Goal: Task Accomplishment & Management: Manage account settings

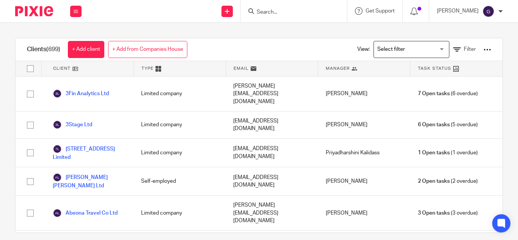
click at [302, 11] on input "Search" at bounding box center [290, 12] width 68 height 7
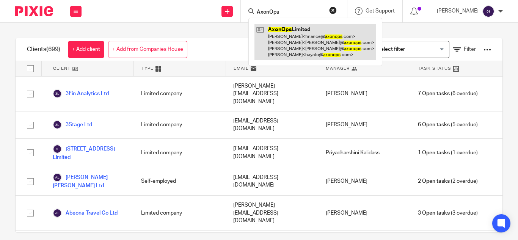
type input "AxonOps"
click at [294, 30] on link at bounding box center [315, 42] width 122 height 36
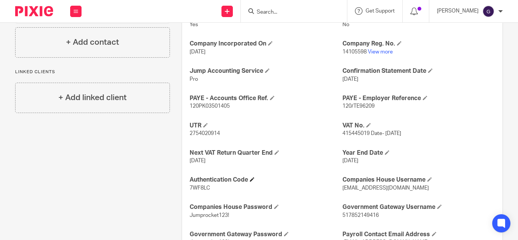
scroll to position [303, 0]
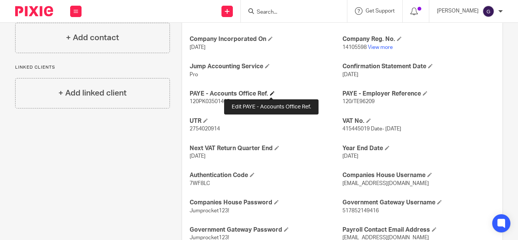
click at [271, 92] on span at bounding box center [272, 93] width 5 height 5
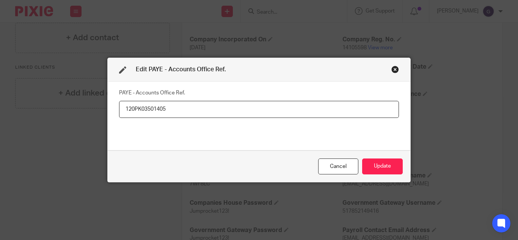
drag, startPoint x: 175, startPoint y: 110, endPoint x: 86, endPoint y: 118, distance: 89.1
click at [86, 118] on div "Edit PAYE - Accounts Office Ref. PAYE - Accounts Office Ref. 120PK03501405 Canc…" at bounding box center [259, 120] width 518 height 240
type input "120PT03562838"
click at [368, 164] on button "Update" at bounding box center [382, 166] width 41 height 16
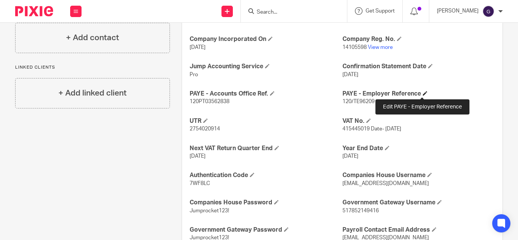
click at [423, 92] on span at bounding box center [425, 93] width 5 height 5
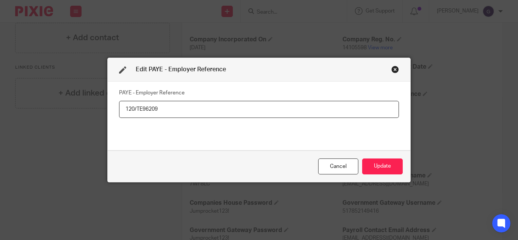
drag, startPoint x: 171, startPoint y: 110, endPoint x: 71, endPoint y: 128, distance: 101.3
click at [71, 128] on div "Edit PAYE - Employer Reference PAYE - Employer Reference 120/TE96209 Cancel Upd…" at bounding box center [259, 120] width 518 height 240
type input "120/VE99541"
click at [378, 170] on button "Update" at bounding box center [382, 166] width 41 height 16
click at [387, 163] on button "Update" at bounding box center [382, 166] width 41 height 16
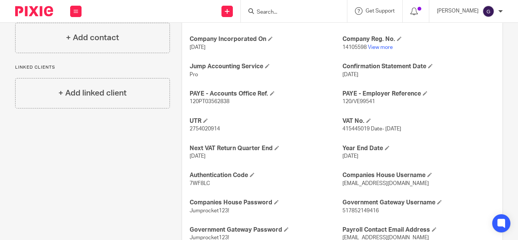
click at [254, 114] on div "Ongoing CoSec Client Yes Jump Registered Address No Company Incorporated On [DA…" at bounding box center [342, 152] width 320 height 311
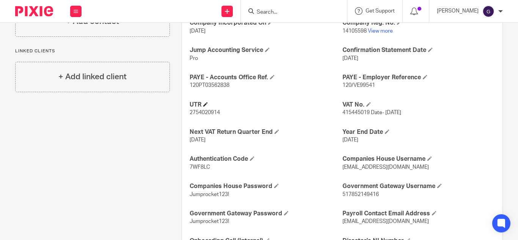
scroll to position [320, 0]
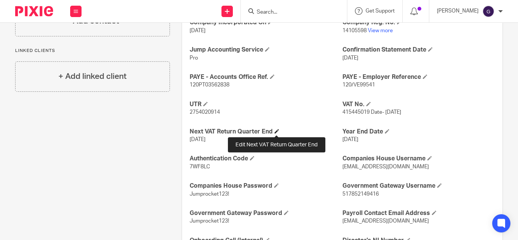
click at [276, 131] on span at bounding box center [276, 131] width 5 height 5
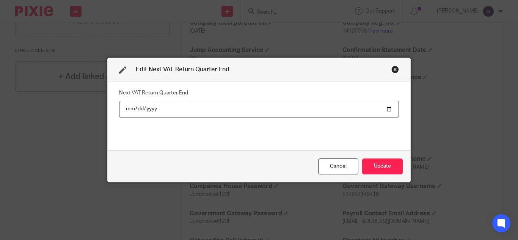
click at [138, 110] on input "[DATE]" at bounding box center [259, 109] width 280 height 17
type input "[DATE]"
click at [362, 163] on button "Update" at bounding box center [382, 166] width 41 height 16
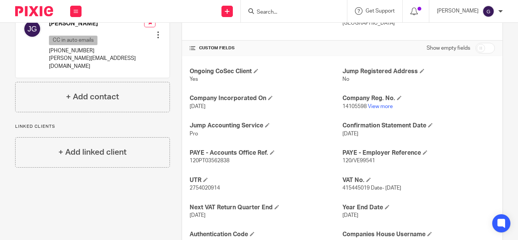
scroll to position [282, 0]
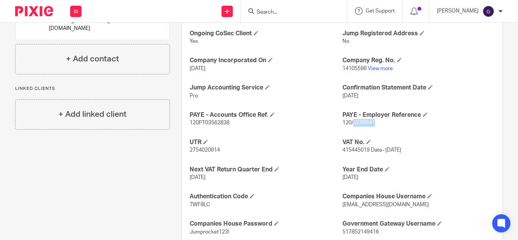
drag, startPoint x: 350, startPoint y: 123, endPoint x: 372, endPoint y: 124, distance: 21.6
click at [372, 124] on p "120/VE99541" at bounding box center [418, 123] width 152 height 8
copy span "VE99541"
drag, startPoint x: 227, startPoint y: 124, endPoint x: 207, endPoint y: 125, distance: 19.4
click at [207, 125] on span "120PT03562838" at bounding box center [210, 122] width 40 height 5
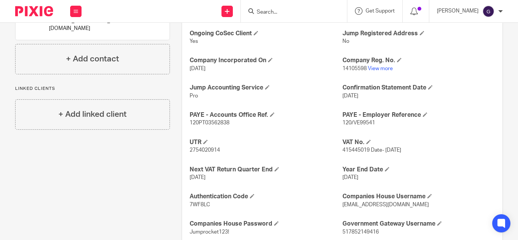
click at [232, 124] on p "120PT03562838" at bounding box center [266, 123] width 152 height 8
drag, startPoint x: 229, startPoint y: 123, endPoint x: 186, endPoint y: 123, distance: 43.2
click at [186, 123] on div "Ongoing CoSec Client Yes Jump Registered Address No Company Incorporated On [DA…" at bounding box center [342, 173] width 320 height 311
copy span "120PT03562838"
